Goal: Obtain resource: Download file/media

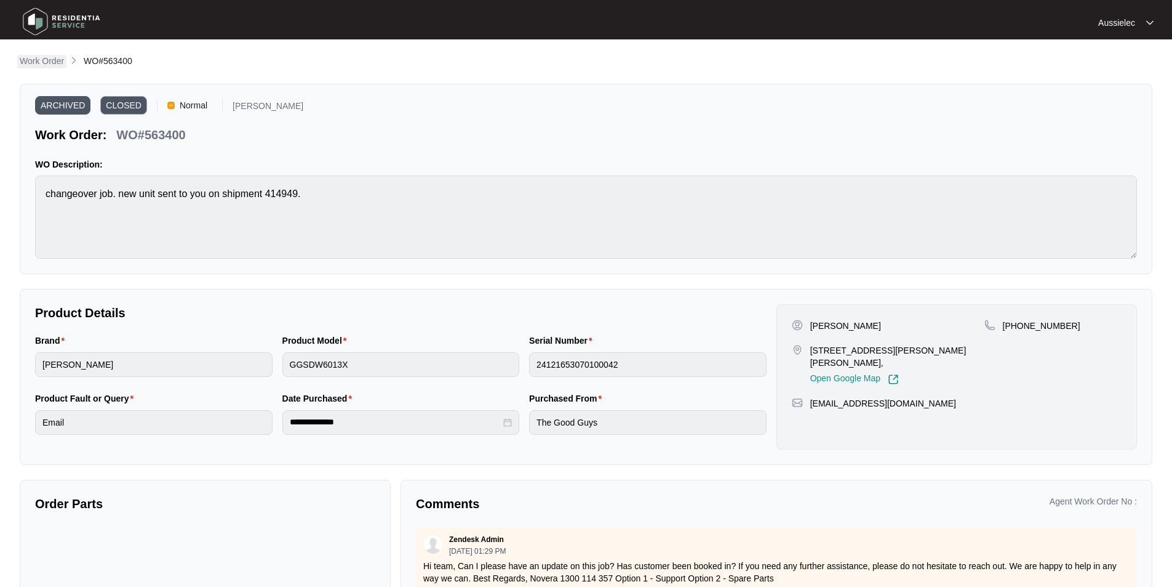
click at [42, 55] on p "Work Order" at bounding box center [42, 61] width 44 height 12
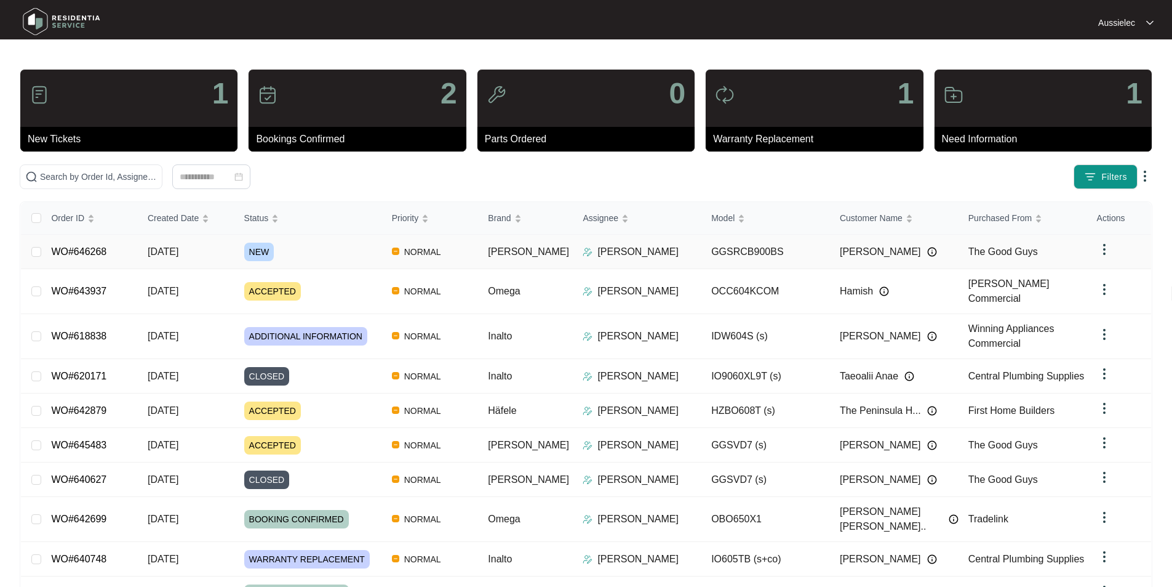
click at [269, 250] on span "NEW" at bounding box center [259, 251] width 30 height 18
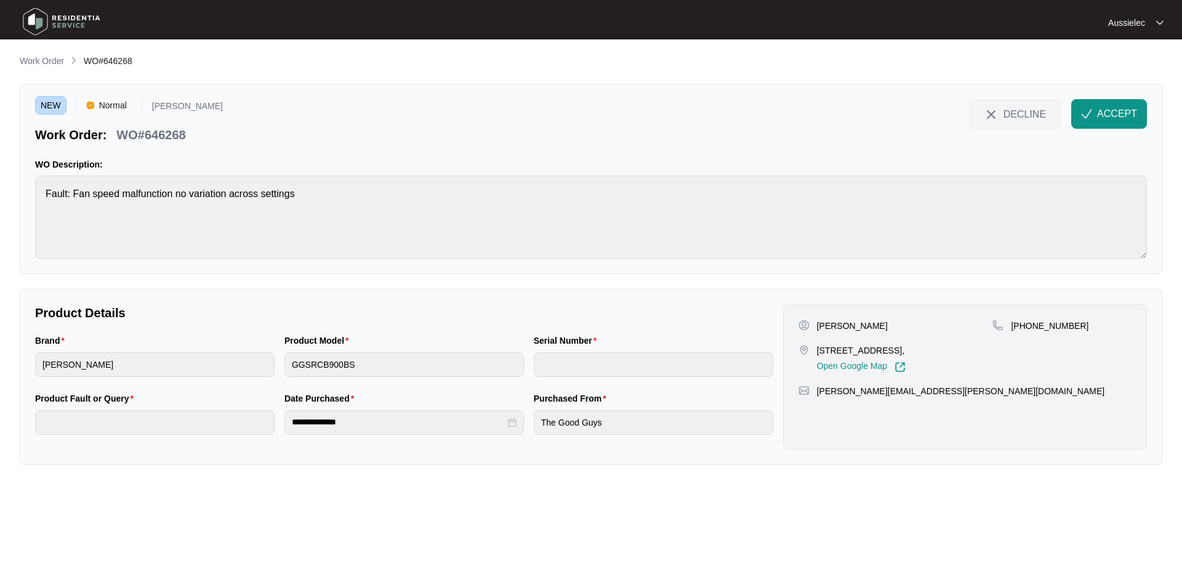
drag, startPoint x: 814, startPoint y: 349, endPoint x: 979, endPoint y: 353, distance: 165.0
click at [979, 353] on div "[STREET_ADDRESS], Open Google Map" at bounding box center [895, 358] width 194 height 28
copy p "[STREET_ADDRESS],"
click at [825, 326] on p "[PERSON_NAME]" at bounding box center [852, 325] width 71 height 12
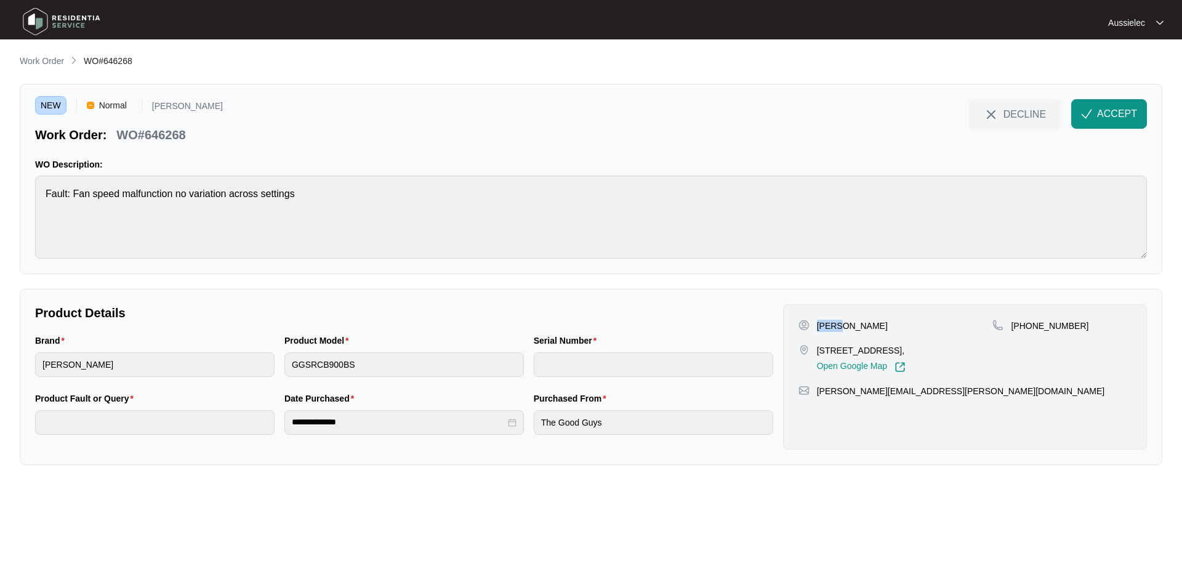
copy p "[PERSON_NAME]"
drag, startPoint x: 848, startPoint y: 332, endPoint x: 844, endPoint y: 327, distance: 6.5
click at [848, 332] on div "[PERSON_NAME] [STREET_ADDRESS], Open Google Map" at bounding box center [895, 345] width 194 height 53
drag, startPoint x: 838, startPoint y: 324, endPoint x: 884, endPoint y: 324, distance: 46.2
click at [884, 324] on div "[PERSON_NAME]" at bounding box center [895, 325] width 194 height 12
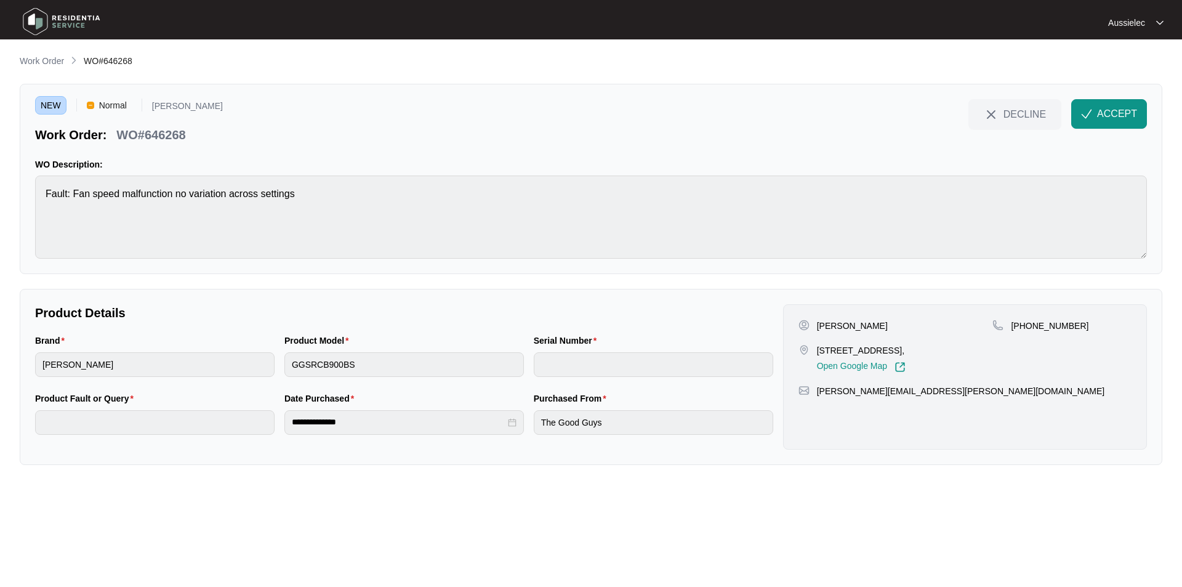
copy p "Di Grande"
drag, startPoint x: 1027, startPoint y: 325, endPoint x: 1099, endPoint y: 329, distance: 72.7
click at [1099, 329] on div "[PHONE_NUMBER]" at bounding box center [1061, 325] width 139 height 12
copy p "426965351"
drag, startPoint x: 819, startPoint y: 405, endPoint x: 922, endPoint y: 406, distance: 103.4
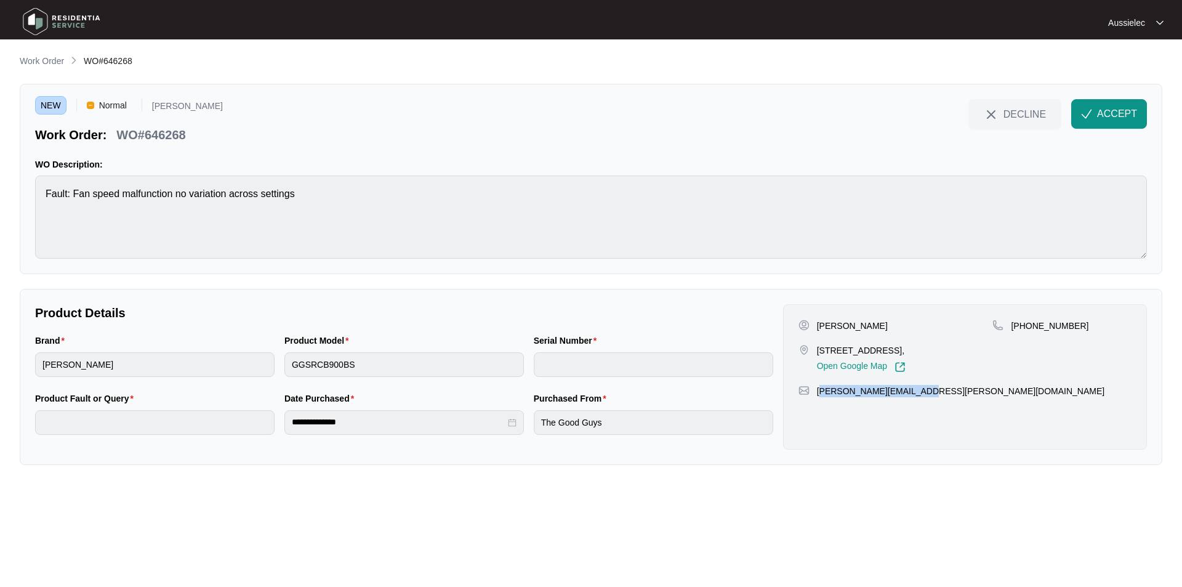
click at [922, 397] on div "[PERSON_NAME][EMAIL_ADDRESS][PERSON_NAME][DOMAIN_NAME]" at bounding box center [964, 391] width 333 height 12
drag, startPoint x: 816, startPoint y: 403, endPoint x: 940, endPoint y: 407, distance: 123.8
click at [940, 397] on div "[PERSON_NAME][EMAIL_ADDRESS][PERSON_NAME][DOMAIN_NAME]" at bounding box center [964, 391] width 333 height 12
copy p "[PERSON_NAME][EMAIL_ADDRESS][PERSON_NAME][DOMAIN_NAME]"
drag, startPoint x: 31, startPoint y: 336, endPoint x: 82, endPoint y: 344, distance: 52.3
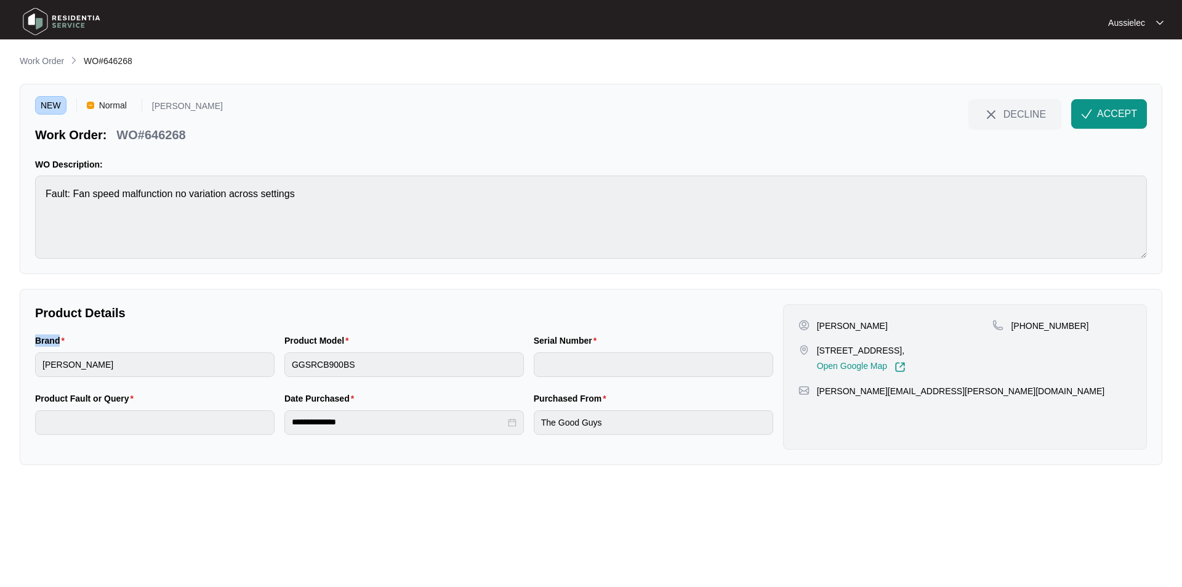
click at [82, 344] on div "Brand [PERSON_NAME]" at bounding box center [154, 363] width 249 height 58
copy label "Brand"
click at [24, 365] on div "**********" at bounding box center [591, 377] width 1142 height 176
drag, startPoint x: 281, startPoint y: 337, endPoint x: 349, endPoint y: 341, distance: 67.8
click at [349, 341] on div "Product Model GGSRCB900BS" at bounding box center [403, 363] width 249 height 58
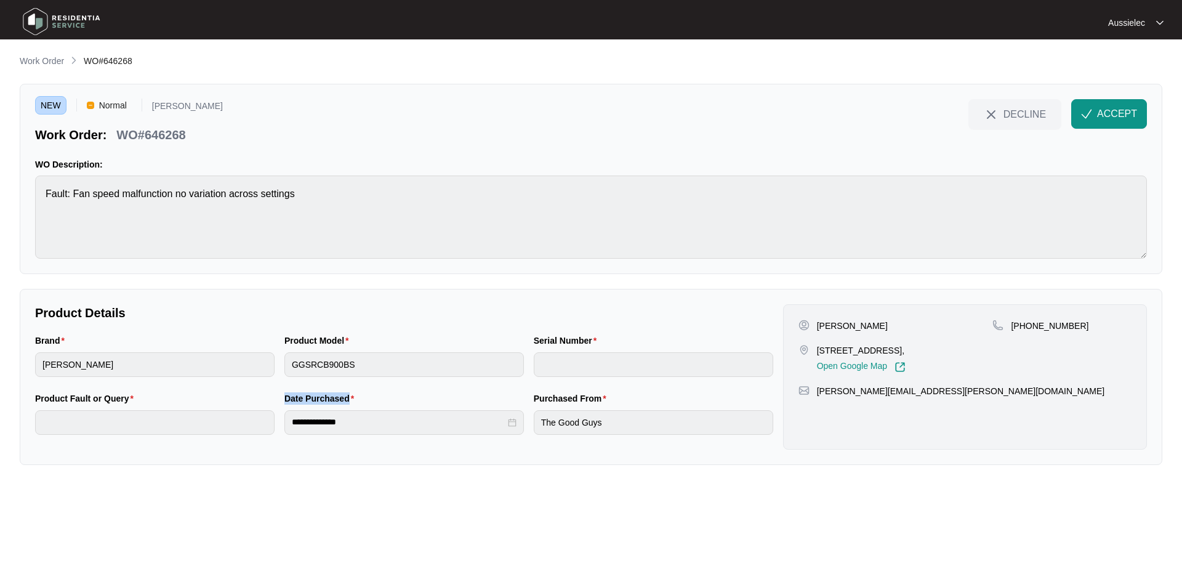
drag, startPoint x: 284, startPoint y: 398, endPoint x: 359, endPoint y: 398, distance: 75.1
click at [359, 398] on div "**********" at bounding box center [403, 420] width 249 height 58
copy label "Date Purchased"
click at [281, 431] on div "**********" at bounding box center [403, 420] width 249 height 58
click at [608, 397] on div "Purchased From" at bounding box center [653, 400] width 239 height 18
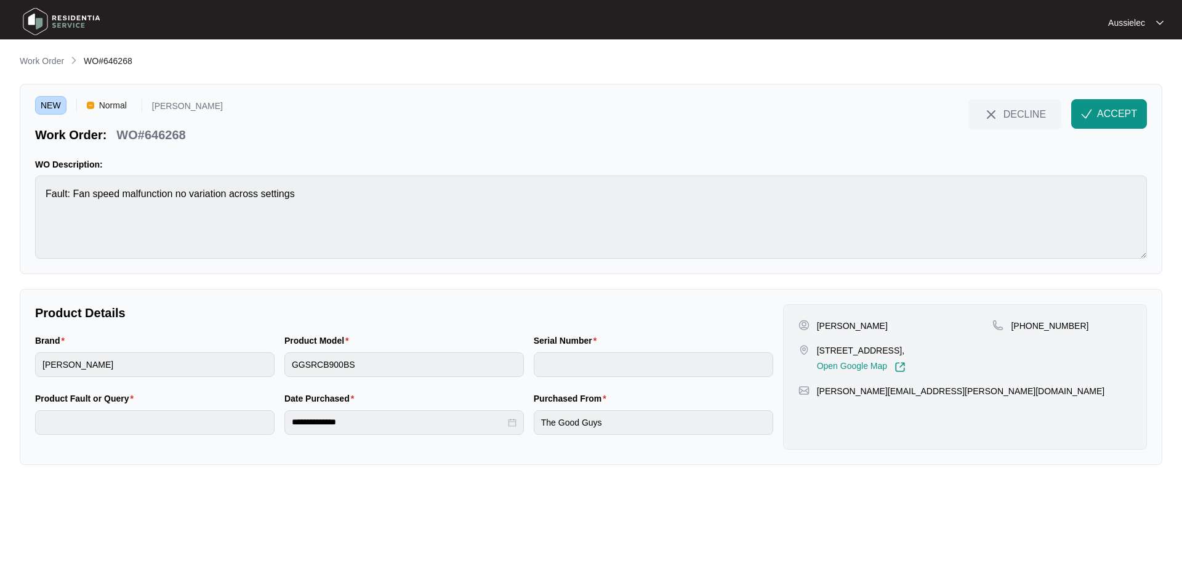
click at [521, 428] on div "**********" at bounding box center [404, 420] width 748 height 58
click at [1102, 106] on button "ACCEPT" at bounding box center [1109, 114] width 76 height 30
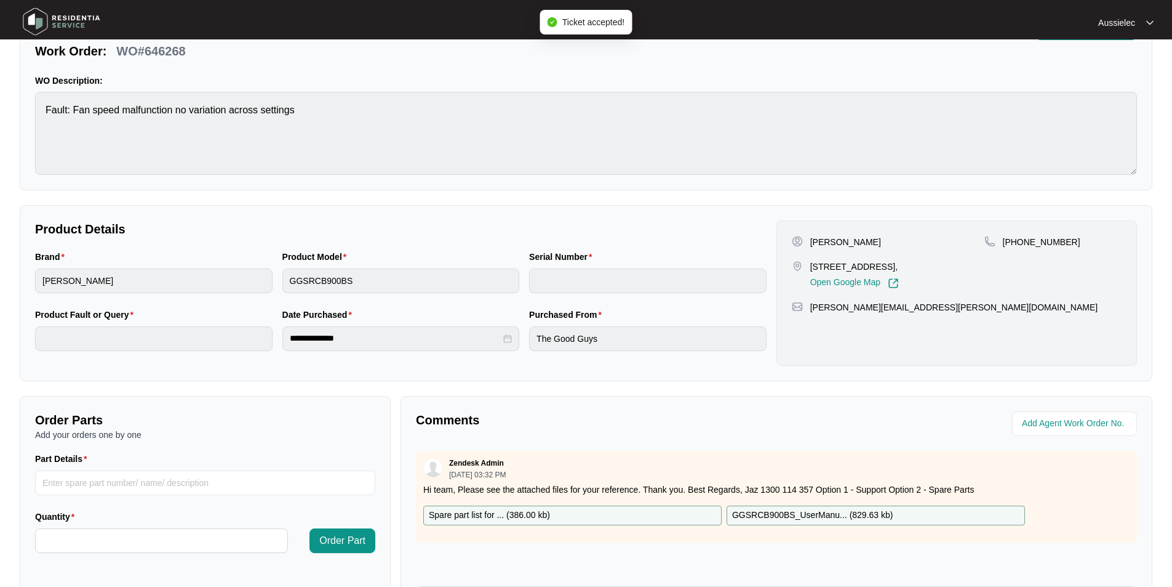
scroll to position [230, 0]
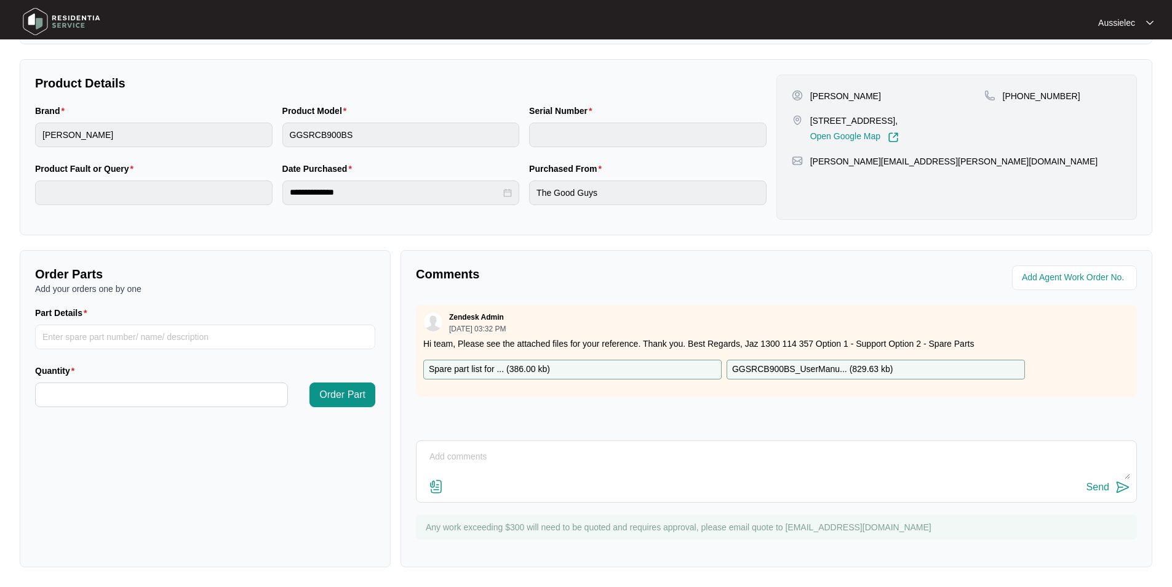
click at [620, 370] on div "Spare part list for ... ( 386.00 kb )" at bounding box center [572, 369] width 298 height 20
click at [824, 367] on p "GGSRCB900BS_UserManu... ( 829.63 kb )" at bounding box center [812, 370] width 161 height 14
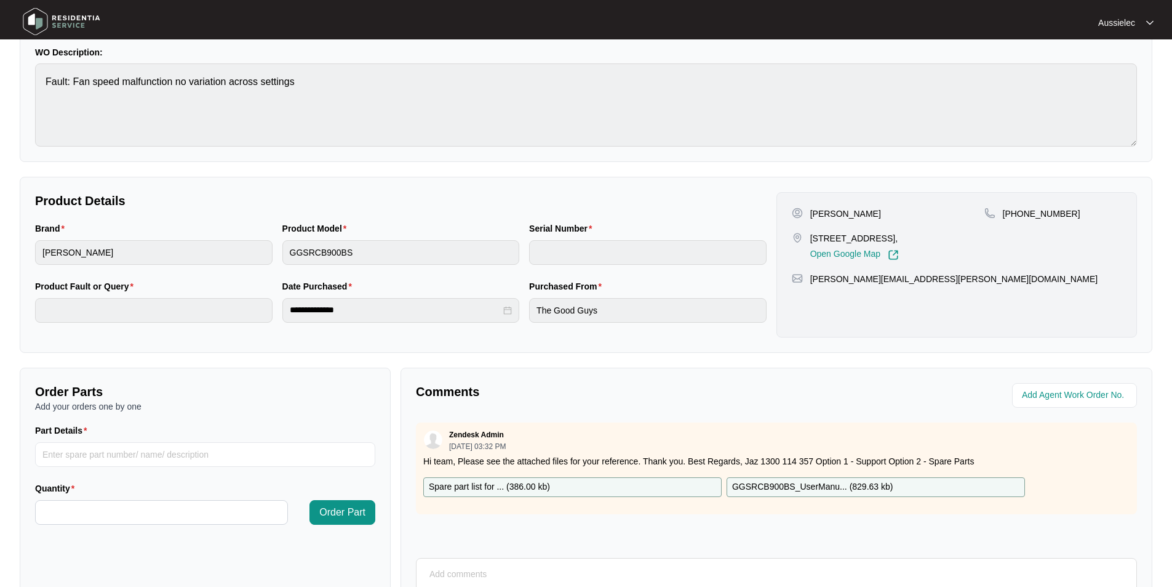
scroll to position [0, 0]
